Goal: Task Accomplishment & Management: Use online tool/utility

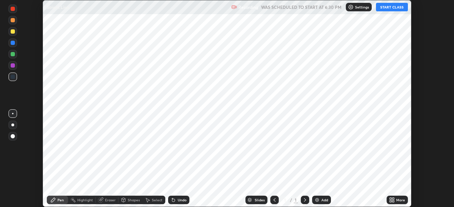
scroll to position [207, 453]
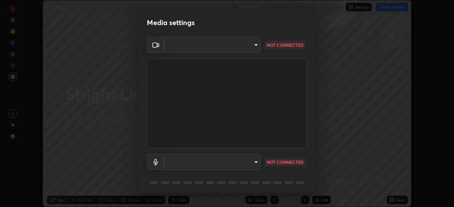
type input "ba13e312339ef8477216ddedc35df2f043033d031c8e6632ccfddaecbc9a7b0e"
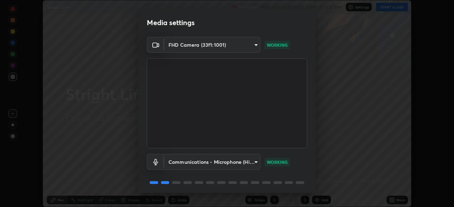
click at [255, 163] on body "Erase all Stright Line Recording WAS SCHEDULED TO START AT 6:30 PM Settings STA…" at bounding box center [227, 103] width 454 height 207
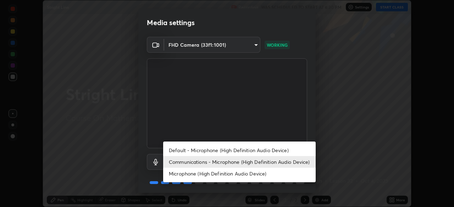
click at [252, 151] on li "Default - Microphone (High Definition Audio Device)" at bounding box center [239, 151] width 152 height 12
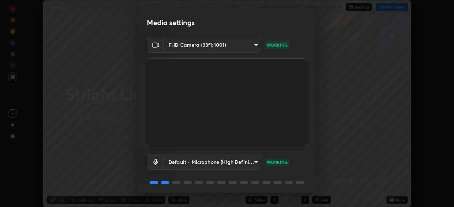
click at [247, 162] on body "Erase all Stright Line Recording WAS SCHEDULED TO START AT 6:30 PM Settings STA…" at bounding box center [227, 103] width 454 height 207
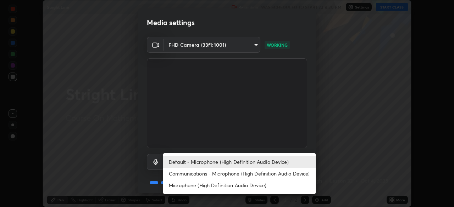
click at [249, 174] on li "Communications - Microphone (High Definition Audio Device)" at bounding box center [239, 174] width 152 height 12
type input "communications"
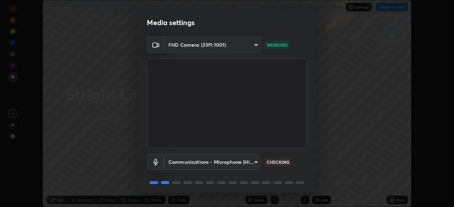
scroll to position [25, 0]
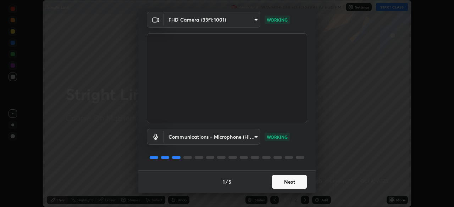
click at [292, 185] on button "Next" at bounding box center [288, 182] width 35 height 14
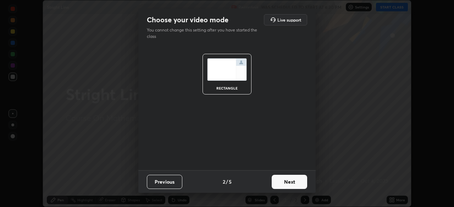
scroll to position [0, 0]
click at [293, 184] on button "Next" at bounding box center [288, 182] width 35 height 14
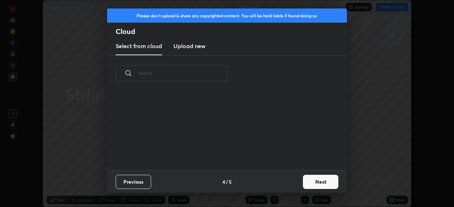
click at [316, 179] on button "Next" at bounding box center [320, 182] width 35 height 14
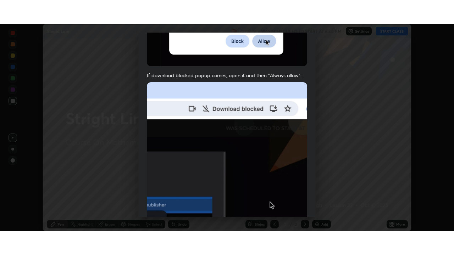
scroll to position [170, 0]
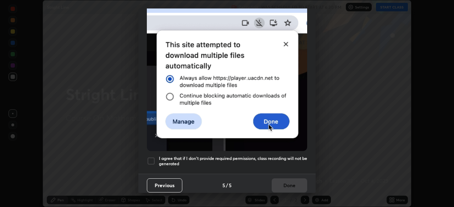
click at [152, 157] on div at bounding box center [151, 161] width 9 height 9
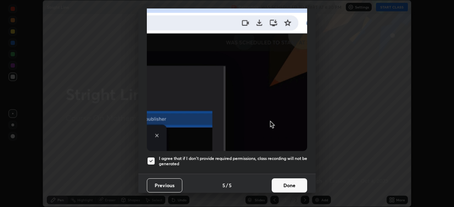
click at [291, 187] on button "Done" at bounding box center [288, 186] width 35 height 14
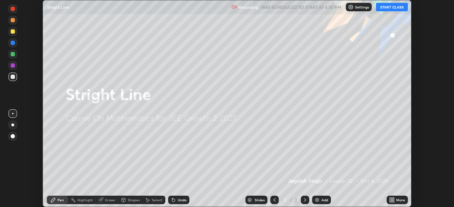
click at [397, 203] on div "More" at bounding box center [396, 200] width 21 height 9
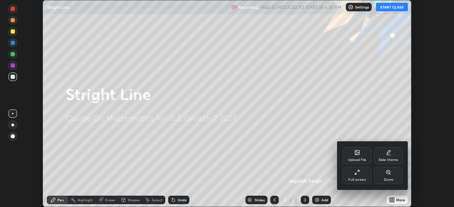
click at [360, 176] on div "Full screen" at bounding box center [357, 175] width 28 height 17
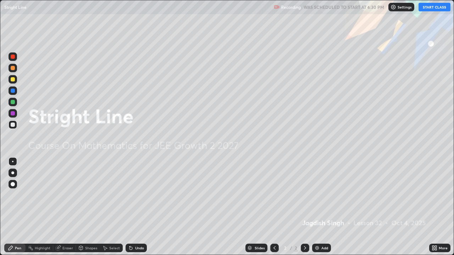
scroll to position [255, 454]
click at [432, 8] on button "START CLASS" at bounding box center [434, 7] width 32 height 9
click at [320, 207] on div "Add" at bounding box center [321, 248] width 19 height 9
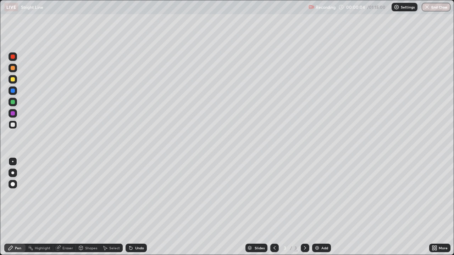
click at [12, 127] on div at bounding box center [13, 125] width 4 height 4
click at [12, 125] on div at bounding box center [13, 125] width 4 height 4
click at [12, 124] on div at bounding box center [13, 125] width 4 height 4
click at [13, 124] on div at bounding box center [13, 125] width 4 height 4
click at [69, 207] on div "Eraser" at bounding box center [64, 248] width 23 height 9
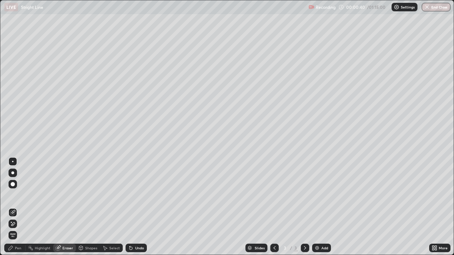
click at [18, 207] on div "Pen" at bounding box center [14, 248] width 21 height 9
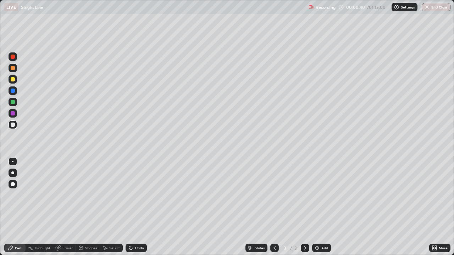
click at [15, 124] on div at bounding box center [13, 125] width 4 height 4
click at [13, 80] on div at bounding box center [13, 79] width 4 height 4
click at [16, 124] on div at bounding box center [13, 124] width 9 height 9
click at [70, 207] on div "Eraser" at bounding box center [64, 248] width 23 height 9
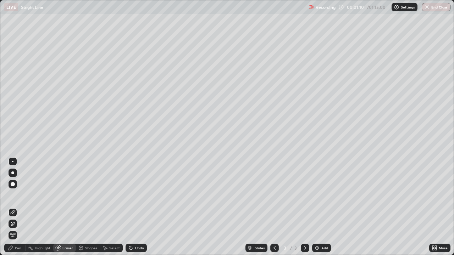
click at [23, 207] on div "Pen" at bounding box center [14, 248] width 21 height 9
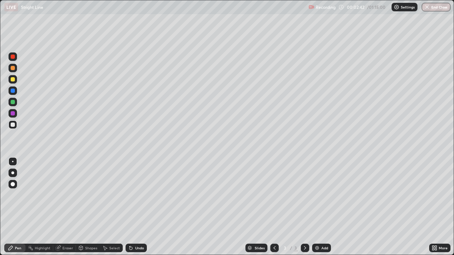
click at [11, 128] on div at bounding box center [13, 124] width 9 height 9
click at [10, 125] on div at bounding box center [13, 124] width 9 height 9
click at [12, 125] on div at bounding box center [13, 125] width 4 height 4
click at [64, 207] on div "Eraser" at bounding box center [64, 248] width 23 height 9
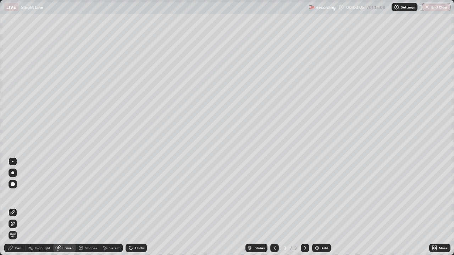
click at [21, 207] on div "Pen" at bounding box center [14, 248] width 21 height 9
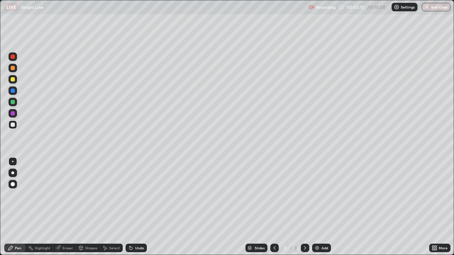
click at [13, 125] on div at bounding box center [13, 125] width 4 height 4
click at [66, 207] on div "Eraser" at bounding box center [64, 248] width 23 height 9
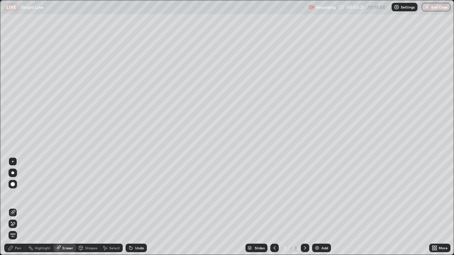
click at [21, 207] on div "Pen" at bounding box center [14, 248] width 21 height 9
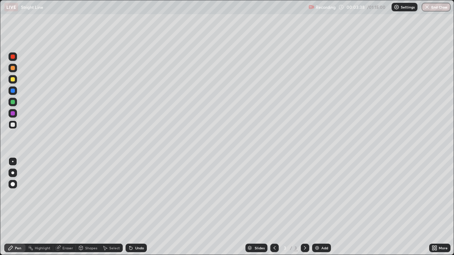
click at [16, 105] on div at bounding box center [13, 102] width 9 height 9
click at [15, 125] on div at bounding box center [13, 124] width 9 height 9
click at [16, 127] on div at bounding box center [13, 124] width 9 height 9
click at [16, 128] on div at bounding box center [13, 124] width 9 height 11
click at [317, 207] on img at bounding box center [317, 248] width 6 height 6
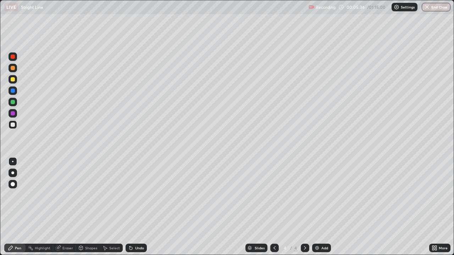
click at [15, 124] on div at bounding box center [13, 125] width 4 height 4
click at [13, 124] on div at bounding box center [13, 125] width 4 height 4
click at [15, 124] on div at bounding box center [13, 125] width 4 height 4
click at [15, 125] on div at bounding box center [13, 124] width 9 height 9
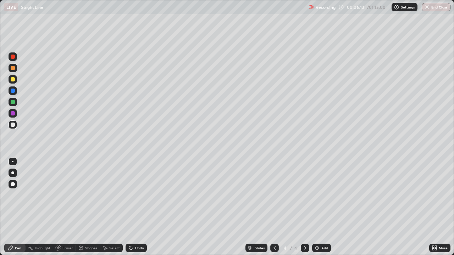
click at [16, 124] on div at bounding box center [13, 124] width 9 height 9
click at [13, 125] on div at bounding box center [13, 125] width 4 height 4
click at [12, 102] on div at bounding box center [13, 102] width 4 height 4
click at [13, 124] on div at bounding box center [13, 125] width 4 height 4
click at [12, 112] on div at bounding box center [13, 113] width 4 height 4
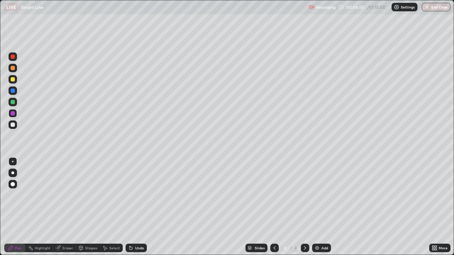
click at [10, 127] on div at bounding box center [13, 124] width 9 height 9
click at [13, 102] on div at bounding box center [13, 102] width 4 height 4
click at [16, 129] on div at bounding box center [13, 124] width 9 height 11
click at [15, 101] on div at bounding box center [13, 102] width 9 height 9
click at [17, 89] on div at bounding box center [13, 90] width 9 height 9
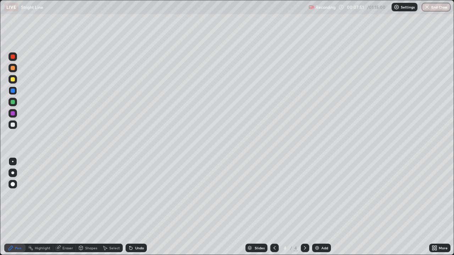
click at [70, 207] on div "Eraser" at bounding box center [67, 248] width 11 height 4
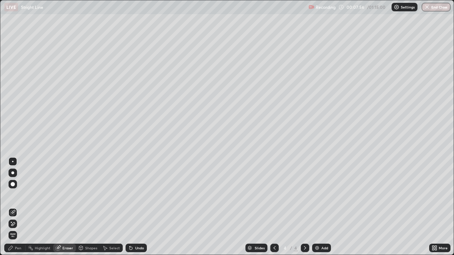
click at [23, 207] on div "Pen" at bounding box center [14, 248] width 21 height 9
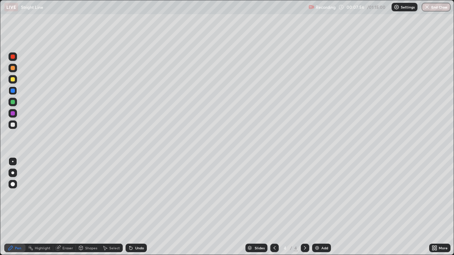
click at [16, 125] on div at bounding box center [13, 124] width 9 height 9
click at [15, 103] on div at bounding box center [13, 102] width 9 height 9
click at [12, 116] on div at bounding box center [13, 113] width 9 height 9
click at [13, 80] on div at bounding box center [13, 79] width 4 height 4
click at [313, 207] on div "Add" at bounding box center [321, 248] width 19 height 9
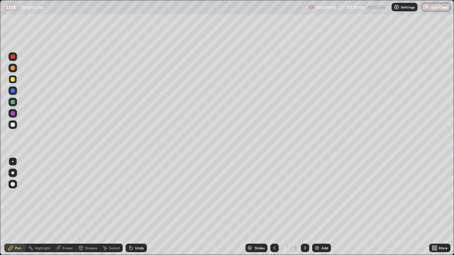
click at [14, 80] on div at bounding box center [13, 79] width 4 height 4
click at [15, 123] on div at bounding box center [13, 124] width 9 height 9
click at [14, 70] on div at bounding box center [13, 68] width 4 height 4
click at [14, 102] on div at bounding box center [13, 102] width 4 height 4
click at [14, 125] on div at bounding box center [13, 125] width 4 height 4
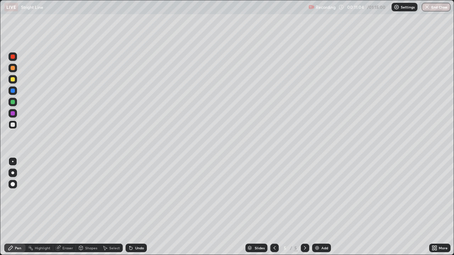
click at [15, 125] on div at bounding box center [13, 125] width 4 height 4
click at [16, 124] on div at bounding box center [13, 124] width 9 height 9
click at [15, 81] on div at bounding box center [13, 79] width 9 height 9
click at [12, 113] on div at bounding box center [13, 113] width 4 height 4
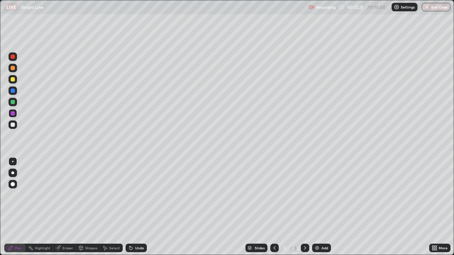
click at [70, 207] on div "Eraser" at bounding box center [64, 248] width 23 height 9
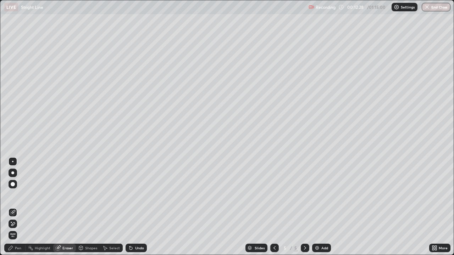
click at [21, 207] on div "Pen" at bounding box center [18, 248] width 6 height 4
click at [21, 207] on div "Pen" at bounding box center [14, 248] width 21 height 9
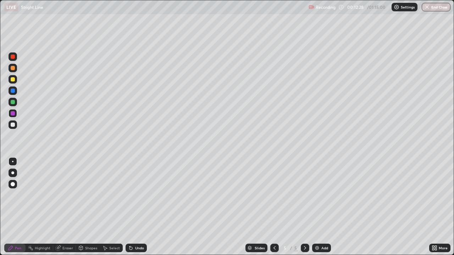
click at [13, 125] on div at bounding box center [13, 125] width 4 height 4
click at [14, 91] on div at bounding box center [13, 91] width 4 height 4
click at [13, 126] on div at bounding box center [13, 125] width 4 height 4
click at [315, 207] on img at bounding box center [317, 248] width 6 height 6
click at [274, 207] on icon at bounding box center [274, 248] width 6 height 6
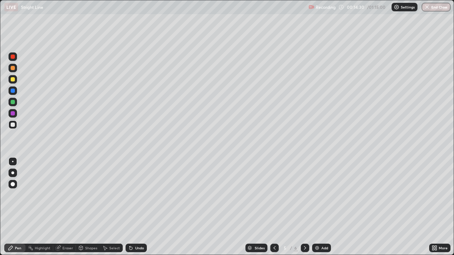
click at [302, 207] on div at bounding box center [305, 248] width 9 height 9
click at [12, 125] on div at bounding box center [13, 125] width 4 height 4
click at [12, 124] on div at bounding box center [13, 125] width 4 height 4
click at [15, 124] on div at bounding box center [13, 124] width 9 height 9
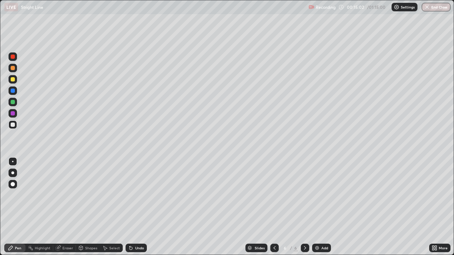
click at [12, 80] on div at bounding box center [13, 79] width 4 height 4
click at [16, 124] on div at bounding box center [13, 124] width 9 height 9
click at [14, 124] on div at bounding box center [13, 125] width 4 height 4
click at [14, 101] on div at bounding box center [13, 102] width 4 height 4
click at [13, 69] on div at bounding box center [13, 68] width 4 height 4
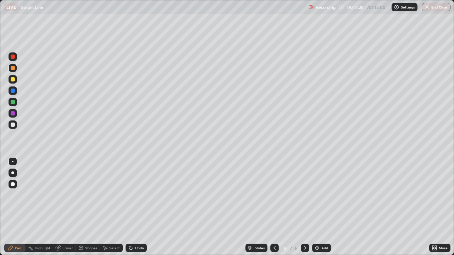
click at [12, 125] on div at bounding box center [13, 125] width 4 height 4
click at [15, 124] on div at bounding box center [13, 125] width 4 height 4
click at [320, 207] on div "Add" at bounding box center [321, 248] width 19 height 9
click at [13, 125] on div at bounding box center [13, 125] width 4 height 4
click at [14, 128] on div at bounding box center [13, 124] width 9 height 9
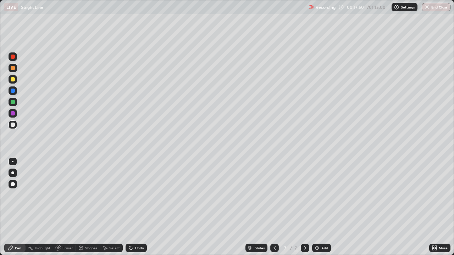
click at [13, 81] on div at bounding box center [13, 79] width 4 height 4
click at [15, 114] on div at bounding box center [13, 113] width 4 height 4
click at [13, 125] on div at bounding box center [13, 125] width 4 height 4
click at [11, 126] on div at bounding box center [13, 125] width 4 height 4
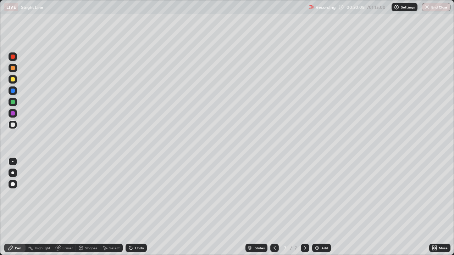
click at [73, 207] on div "Eraser" at bounding box center [64, 248] width 23 height 9
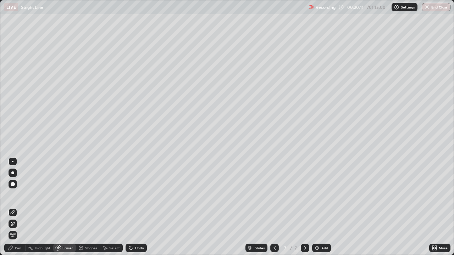
click at [20, 207] on div "Pen" at bounding box center [18, 248] width 6 height 4
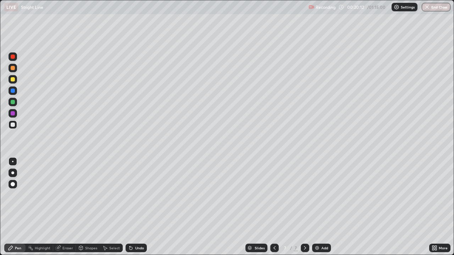
click at [15, 124] on div at bounding box center [13, 124] width 9 height 9
click at [70, 207] on div "Eraser" at bounding box center [64, 248] width 23 height 9
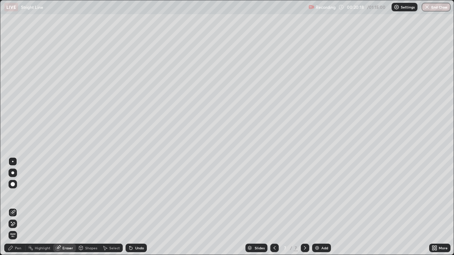
click at [20, 207] on div "Pen" at bounding box center [18, 248] width 6 height 4
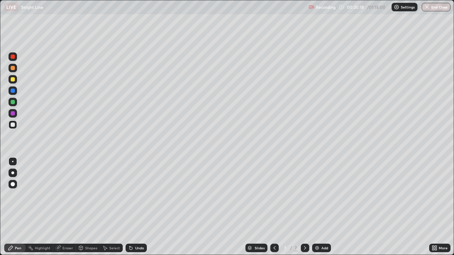
click at [16, 124] on div at bounding box center [13, 124] width 9 height 9
click at [320, 207] on div "Add" at bounding box center [321, 248] width 19 height 9
click at [16, 125] on div at bounding box center [13, 124] width 9 height 9
click at [13, 125] on div at bounding box center [13, 125] width 4 height 4
click at [13, 124] on div at bounding box center [13, 125] width 4 height 4
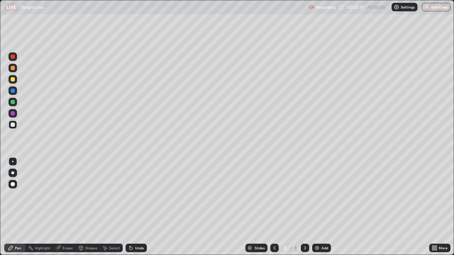
click at [274, 207] on icon at bounding box center [274, 248] width 2 height 4
click at [304, 207] on icon at bounding box center [305, 248] width 6 height 6
click at [12, 126] on div at bounding box center [13, 125] width 4 height 4
click at [14, 102] on div at bounding box center [13, 102] width 4 height 4
click at [15, 102] on div at bounding box center [13, 102] width 4 height 4
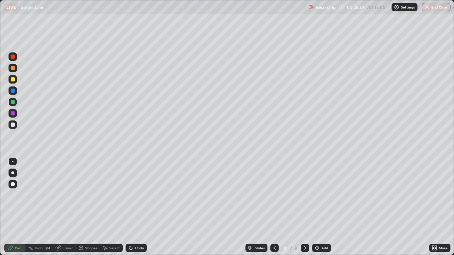
click at [14, 125] on div at bounding box center [13, 125] width 4 height 4
click at [13, 79] on div at bounding box center [13, 79] width 4 height 4
click at [16, 125] on div at bounding box center [13, 124] width 9 height 9
click at [15, 124] on div at bounding box center [13, 125] width 4 height 4
click at [12, 124] on div at bounding box center [13, 125] width 4 height 4
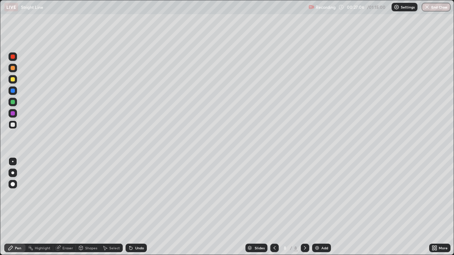
click at [241, 207] on div "Slides 8 / 8 Add" at bounding box center [288, 248] width 282 height 14
click at [13, 124] on div at bounding box center [13, 125] width 4 height 4
click at [70, 207] on div "Eraser" at bounding box center [64, 248] width 23 height 9
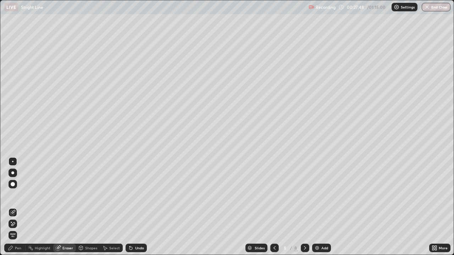
click at [18, 207] on div "Pen" at bounding box center [18, 248] width 6 height 4
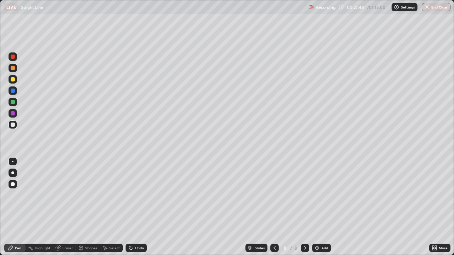
click at [15, 126] on div at bounding box center [13, 124] width 9 height 9
click at [63, 207] on div "Eraser" at bounding box center [64, 248] width 23 height 9
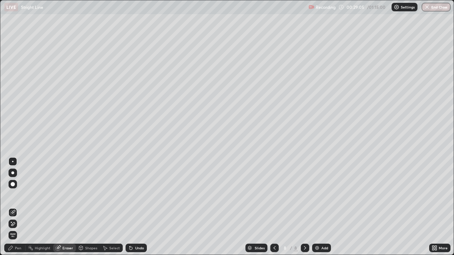
click at [19, 207] on div "Pen" at bounding box center [14, 248] width 21 height 9
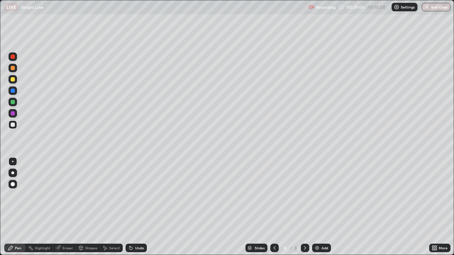
click at [13, 125] on div at bounding box center [13, 125] width 4 height 4
click at [341, 207] on div "Slides 8 / 8 Add" at bounding box center [288, 248] width 282 height 14
click at [301, 207] on div at bounding box center [305, 248] width 9 height 9
click at [315, 207] on img at bounding box center [317, 248] width 6 height 6
click at [13, 125] on div at bounding box center [13, 125] width 4 height 4
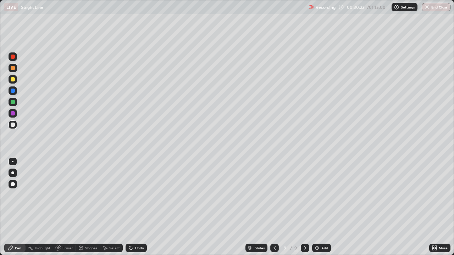
click at [13, 80] on div at bounding box center [13, 79] width 4 height 4
click at [68, 207] on div "Eraser" at bounding box center [67, 248] width 11 height 4
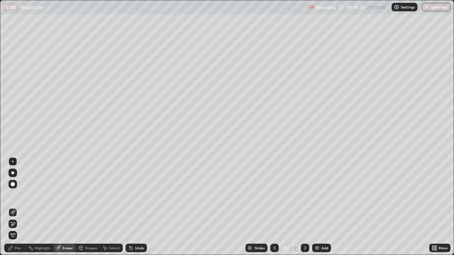
click at [21, 207] on div "Pen" at bounding box center [14, 248] width 21 height 9
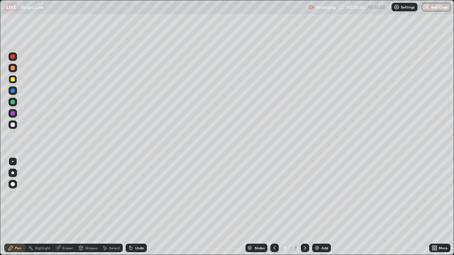
click at [14, 80] on div at bounding box center [13, 79] width 4 height 4
click at [12, 114] on div at bounding box center [13, 113] width 4 height 4
click at [16, 124] on div at bounding box center [13, 124] width 9 height 9
click at [63, 207] on div "Eraser" at bounding box center [64, 248] width 23 height 9
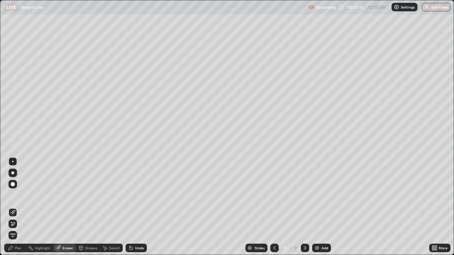
click at [16, 207] on div "Pen" at bounding box center [14, 248] width 21 height 9
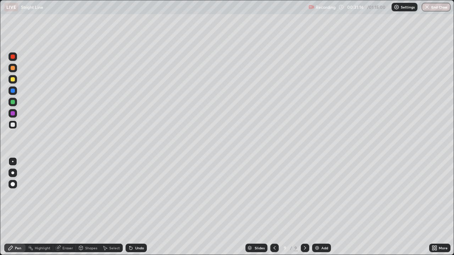
click at [12, 102] on div at bounding box center [13, 102] width 4 height 4
click at [13, 126] on div at bounding box center [13, 125] width 4 height 4
click at [15, 125] on div at bounding box center [13, 125] width 4 height 4
click at [12, 124] on div at bounding box center [13, 125] width 4 height 4
click at [16, 125] on div at bounding box center [13, 124] width 9 height 9
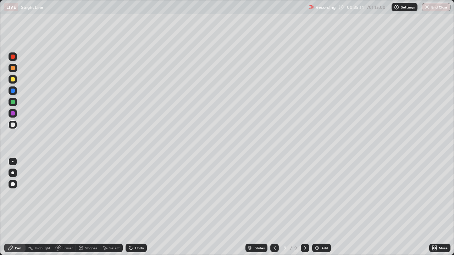
click at [313, 207] on div "Add" at bounding box center [321, 248] width 19 height 9
click at [273, 207] on icon at bounding box center [274, 248] width 6 height 6
click at [305, 207] on icon at bounding box center [305, 248] width 6 height 6
click at [13, 125] on div at bounding box center [13, 125] width 4 height 4
click at [14, 124] on div at bounding box center [13, 125] width 4 height 4
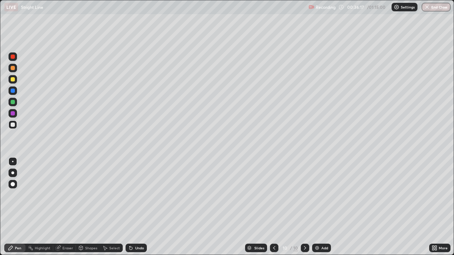
click at [65, 207] on div "Eraser" at bounding box center [64, 248] width 23 height 9
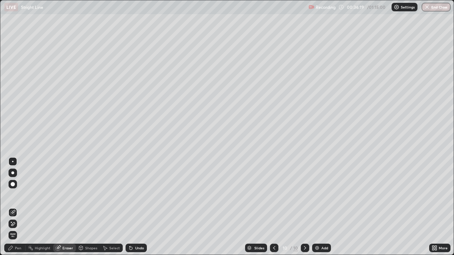
click at [20, 207] on div "Pen" at bounding box center [14, 248] width 21 height 9
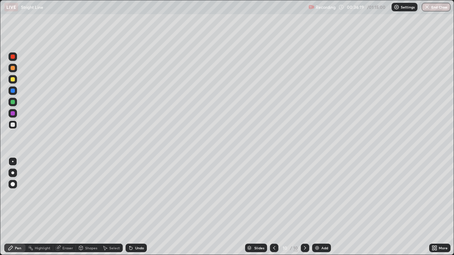
click at [17, 123] on div at bounding box center [13, 124] width 9 height 9
click at [273, 207] on icon at bounding box center [274, 248] width 6 height 6
click at [304, 207] on icon at bounding box center [305, 248] width 6 height 6
click at [273, 207] on icon at bounding box center [274, 248] width 6 height 6
click at [304, 207] on icon at bounding box center [305, 248] width 6 height 6
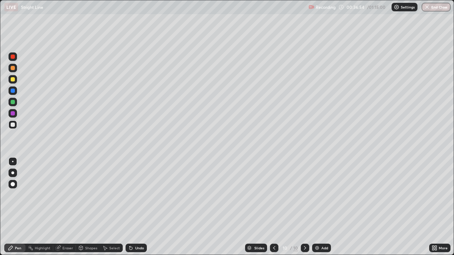
click at [273, 207] on icon at bounding box center [274, 248] width 6 height 6
click at [301, 207] on div at bounding box center [305, 248] width 9 height 9
click at [13, 115] on div at bounding box center [13, 113] width 4 height 4
click at [15, 125] on div at bounding box center [13, 125] width 4 height 4
click at [13, 102] on div at bounding box center [13, 102] width 4 height 4
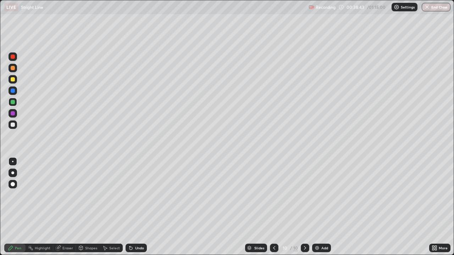
click at [15, 80] on div at bounding box center [13, 79] width 9 height 9
click at [14, 113] on div at bounding box center [13, 113] width 4 height 4
click at [13, 125] on div at bounding box center [13, 125] width 4 height 4
click at [12, 125] on div at bounding box center [13, 125] width 4 height 4
click at [12, 128] on div at bounding box center [13, 124] width 9 height 9
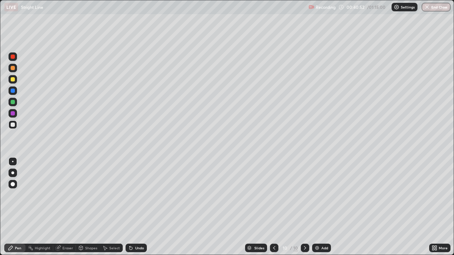
click at [314, 207] on img at bounding box center [317, 248] width 6 height 6
click at [13, 79] on div at bounding box center [13, 79] width 4 height 4
click at [15, 124] on div at bounding box center [13, 125] width 4 height 4
click at [13, 125] on div at bounding box center [13, 125] width 4 height 4
click at [15, 123] on div at bounding box center [13, 125] width 4 height 4
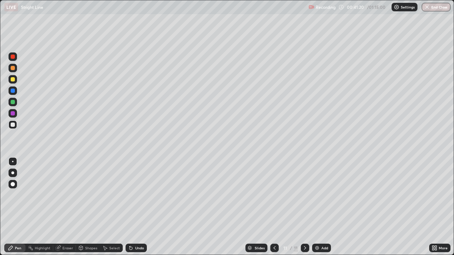
click at [16, 103] on div at bounding box center [13, 102] width 9 height 9
click at [13, 124] on div at bounding box center [13, 125] width 4 height 4
click at [12, 77] on div at bounding box center [13, 79] width 4 height 4
click at [13, 90] on div at bounding box center [13, 91] width 4 height 4
click at [12, 91] on div at bounding box center [13, 91] width 4 height 4
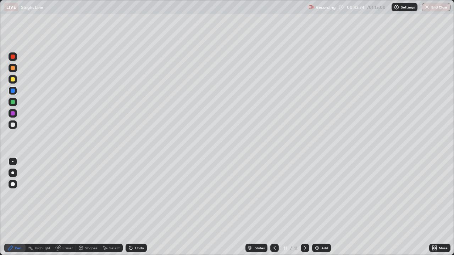
click at [14, 114] on div at bounding box center [13, 113] width 4 height 4
click at [14, 69] on div at bounding box center [13, 68] width 4 height 4
click at [13, 90] on div at bounding box center [13, 91] width 4 height 4
click at [14, 57] on div at bounding box center [13, 57] width 4 height 4
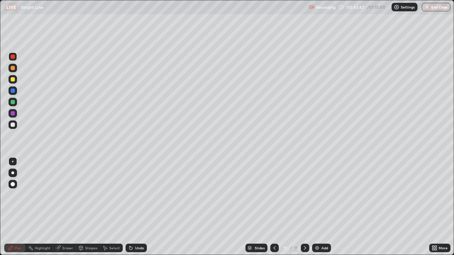
click at [13, 91] on div at bounding box center [13, 91] width 4 height 4
click at [13, 127] on div at bounding box center [13, 124] width 9 height 9
click at [13, 125] on div at bounding box center [13, 125] width 4 height 4
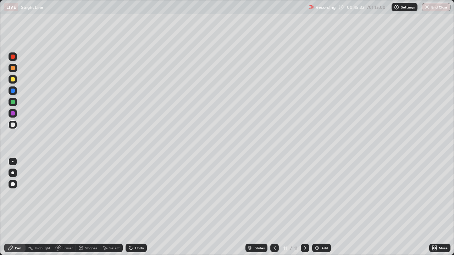
click at [304, 207] on div at bounding box center [305, 248] width 9 height 14
click at [314, 207] on img at bounding box center [317, 248] width 6 height 6
click at [13, 125] on div at bounding box center [13, 125] width 4 height 4
click at [67, 207] on div "Eraser" at bounding box center [67, 248] width 11 height 4
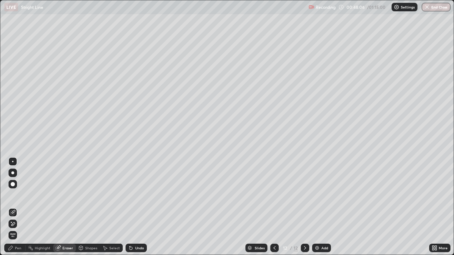
click at [63, 207] on div "Eraser" at bounding box center [67, 248] width 11 height 4
click at [21, 207] on div "Pen" at bounding box center [18, 248] width 6 height 4
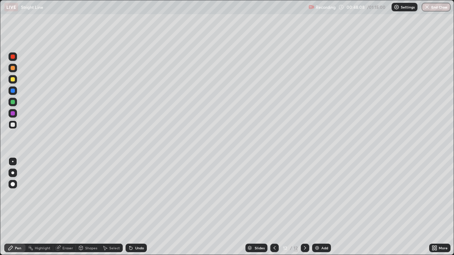
click at [16, 123] on div at bounding box center [13, 124] width 9 height 9
click at [13, 79] on div at bounding box center [13, 79] width 4 height 4
click at [11, 114] on div at bounding box center [13, 113] width 4 height 4
click at [12, 56] on div at bounding box center [13, 57] width 4 height 4
click at [16, 114] on div at bounding box center [13, 113] width 9 height 9
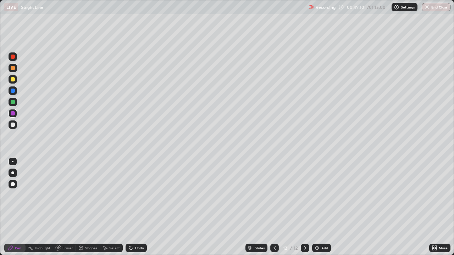
click at [14, 67] on div at bounding box center [13, 68] width 4 height 4
click at [14, 128] on div at bounding box center [13, 124] width 9 height 9
click at [71, 207] on div "Eraser" at bounding box center [67, 248] width 11 height 4
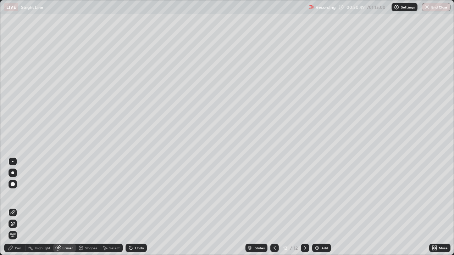
click at [19, 207] on div "Pen" at bounding box center [18, 248] width 6 height 4
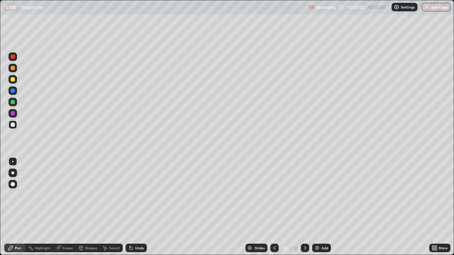
click at [16, 104] on div at bounding box center [13, 102] width 9 height 9
click at [69, 207] on div "Eraser" at bounding box center [64, 248] width 23 height 9
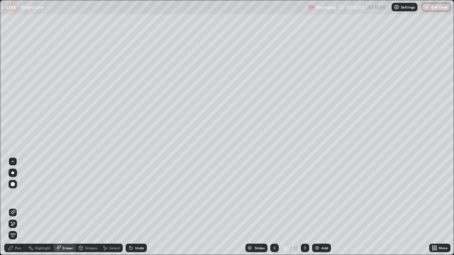
click at [21, 207] on div "Pen" at bounding box center [18, 248] width 6 height 4
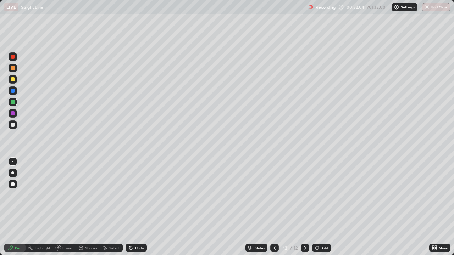
click at [14, 123] on div at bounding box center [13, 125] width 4 height 4
click at [13, 57] on div at bounding box center [13, 57] width 4 height 4
click at [15, 114] on div at bounding box center [13, 113] width 4 height 4
click at [305, 207] on icon at bounding box center [305, 248] width 6 height 6
click at [317, 207] on div "Add" at bounding box center [321, 248] width 19 height 9
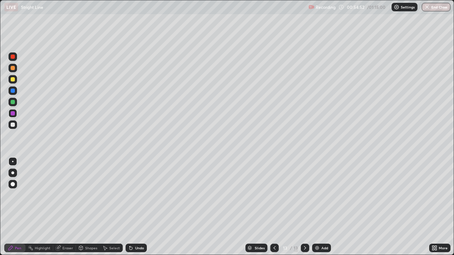
click at [11, 125] on div at bounding box center [13, 125] width 4 height 4
click at [13, 127] on div at bounding box center [13, 125] width 4 height 4
click at [15, 69] on div at bounding box center [13, 68] width 4 height 4
click at [66, 207] on div "Eraser" at bounding box center [67, 248] width 11 height 4
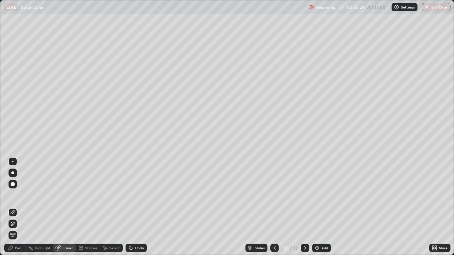
click at [19, 207] on div "Pen" at bounding box center [14, 248] width 21 height 9
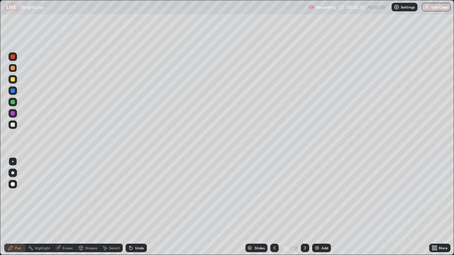
click at [14, 102] on div at bounding box center [13, 102] width 4 height 4
click at [13, 126] on div at bounding box center [13, 125] width 4 height 4
click at [11, 127] on div at bounding box center [13, 124] width 9 height 9
click at [67, 207] on div "Eraser" at bounding box center [67, 248] width 11 height 4
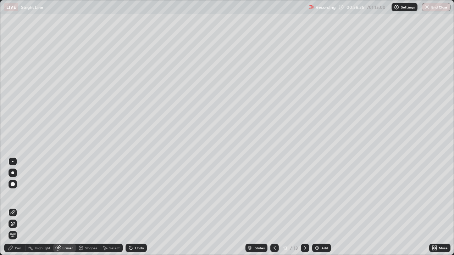
click at [19, 207] on div "Pen" at bounding box center [14, 248] width 21 height 9
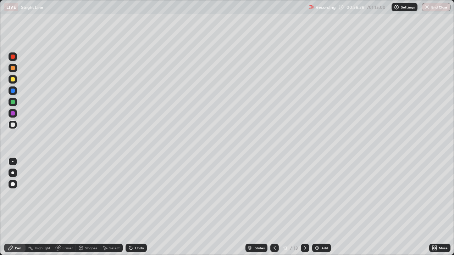
click at [15, 128] on div at bounding box center [13, 124] width 9 height 9
click at [70, 207] on div "Eraser" at bounding box center [67, 248] width 11 height 4
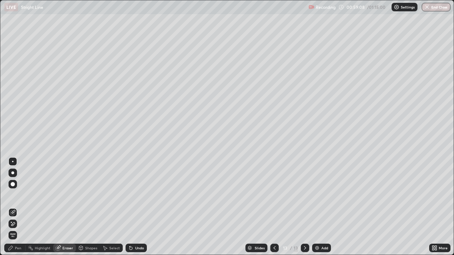
click at [17, 207] on div "Pen" at bounding box center [14, 248] width 21 height 9
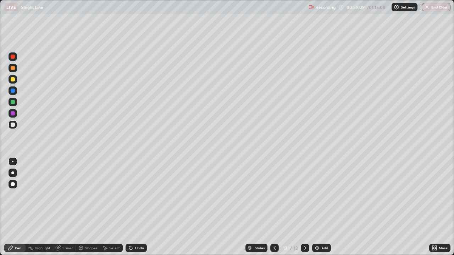
click at [14, 125] on div at bounding box center [13, 125] width 4 height 4
click at [318, 207] on img at bounding box center [317, 248] width 6 height 6
click at [13, 124] on div at bounding box center [13, 125] width 4 height 4
click at [12, 125] on div at bounding box center [13, 125] width 4 height 4
click at [13, 102] on div at bounding box center [13, 102] width 4 height 4
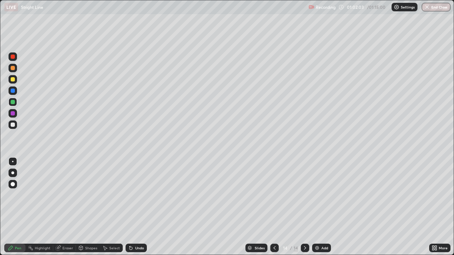
click at [15, 125] on div at bounding box center [13, 125] width 4 height 4
click at [15, 68] on div at bounding box center [13, 68] width 4 height 4
click at [12, 125] on div at bounding box center [13, 125] width 4 height 4
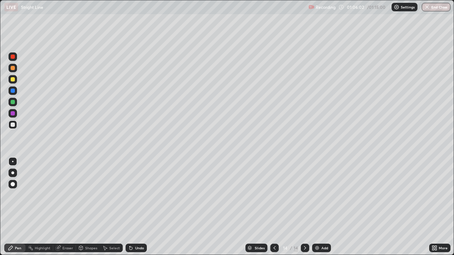
click at [62, 207] on div "Eraser" at bounding box center [64, 248] width 23 height 9
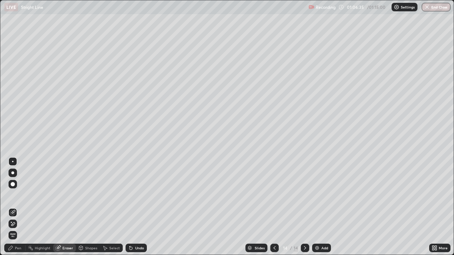
click at [21, 207] on div "Pen" at bounding box center [14, 248] width 21 height 9
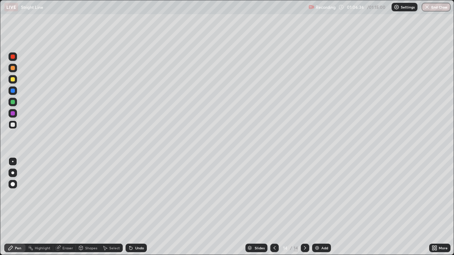
click at [16, 102] on div at bounding box center [13, 102] width 9 height 9
click at [12, 127] on div at bounding box center [13, 125] width 4 height 4
click at [14, 115] on div at bounding box center [13, 113] width 4 height 4
click at [74, 207] on div "Eraser" at bounding box center [64, 248] width 23 height 9
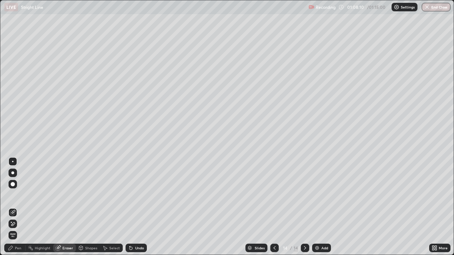
click at [21, 207] on div "Pen" at bounding box center [18, 248] width 6 height 4
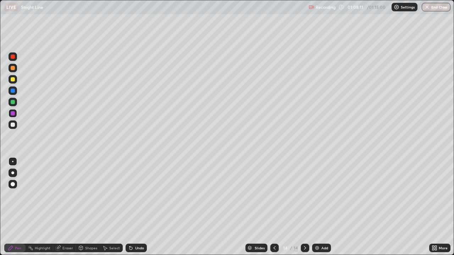
click at [13, 101] on div at bounding box center [13, 102] width 4 height 4
click at [432, 9] on button "End Class" at bounding box center [436, 7] width 28 height 9
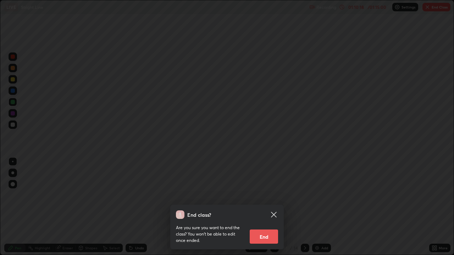
click at [264, 207] on button "End" at bounding box center [263, 237] width 28 height 14
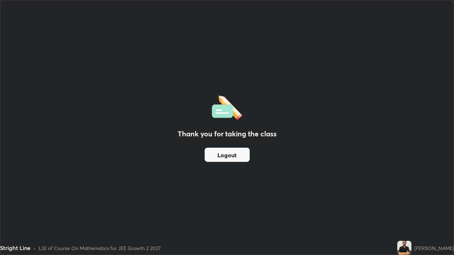
click at [229, 157] on button "Logout" at bounding box center [226, 155] width 45 height 14
click at [236, 159] on button "Logout" at bounding box center [226, 155] width 45 height 14
